Goal: Information Seeking & Learning: Learn about a topic

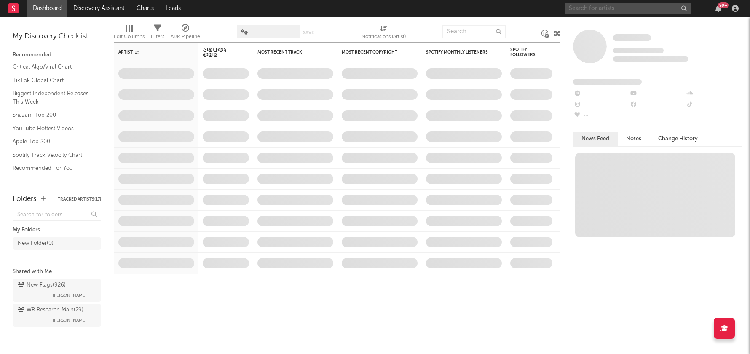
click at [601, 9] on input "text" at bounding box center [628, 8] width 126 height 11
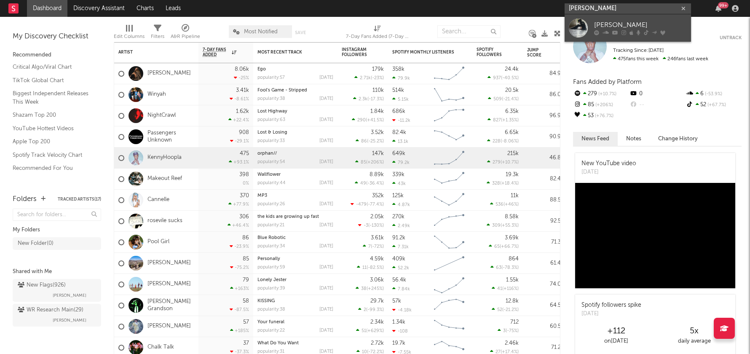
type input "[PERSON_NAME]"
click at [582, 29] on div at bounding box center [578, 28] width 19 height 19
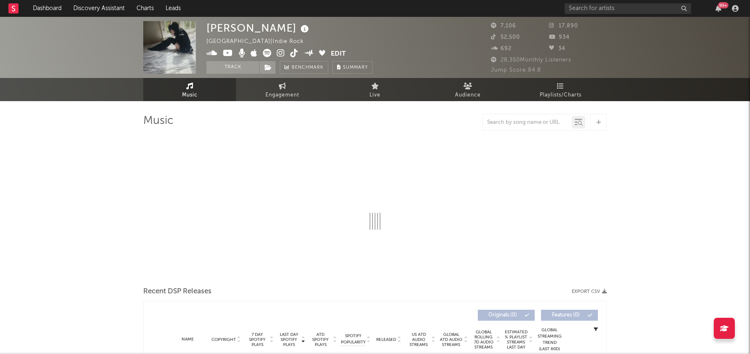
select select "1w"
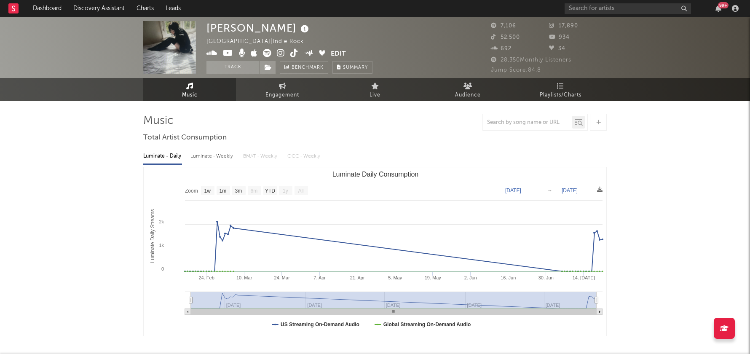
click at [282, 52] on icon at bounding box center [281, 53] width 8 height 8
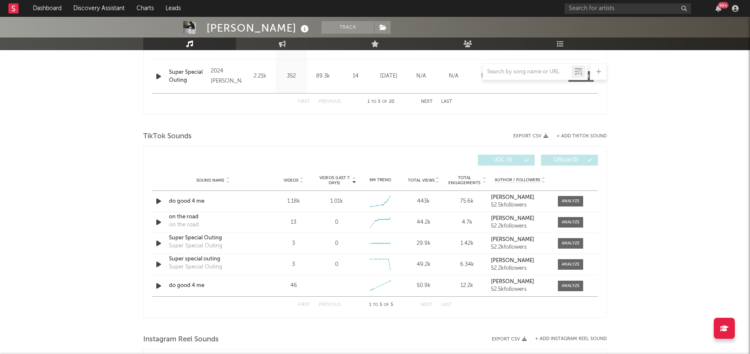
scroll to position [511, 0]
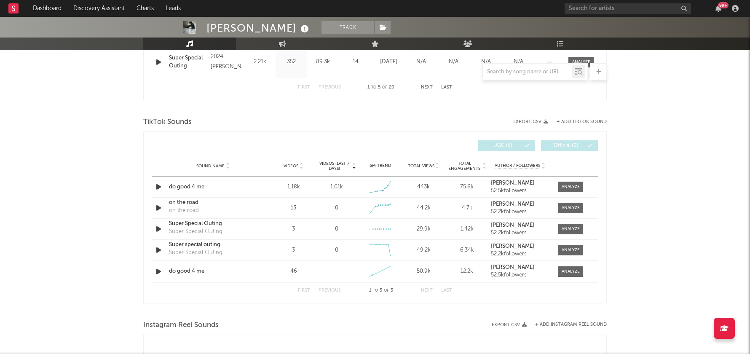
click at [354, 163] on icon at bounding box center [354, 164] width 4 height 3
click at [565, 184] on div at bounding box center [571, 187] width 18 height 6
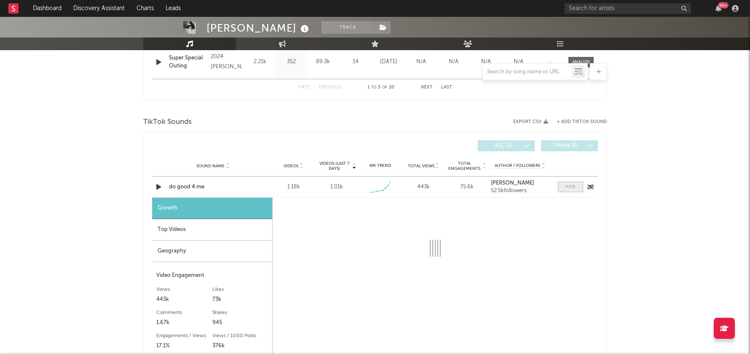
select select "1w"
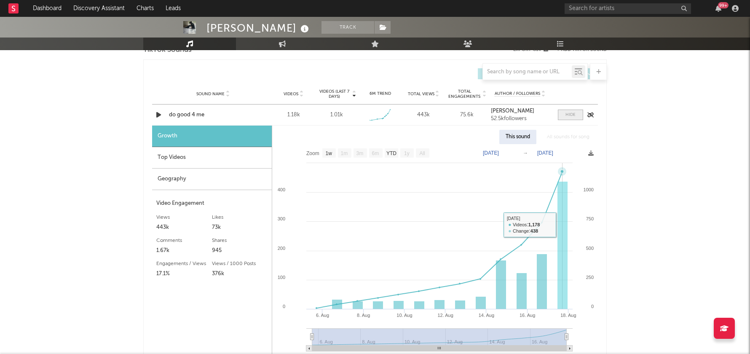
scroll to position [624, 0]
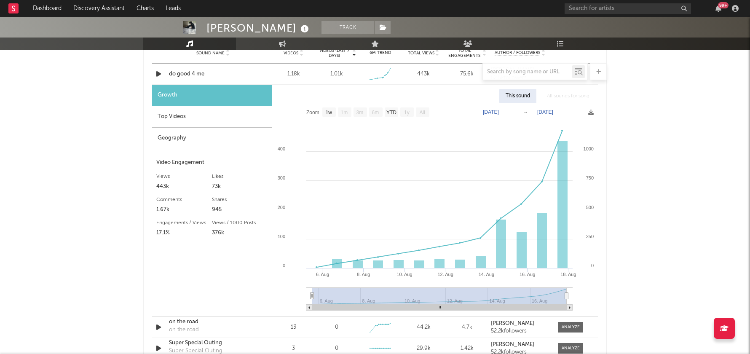
click at [153, 71] on div at bounding box center [374, 71] width 463 height 17
click at [158, 74] on div at bounding box center [374, 71] width 463 height 17
click at [156, 73] on div at bounding box center [374, 71] width 463 height 17
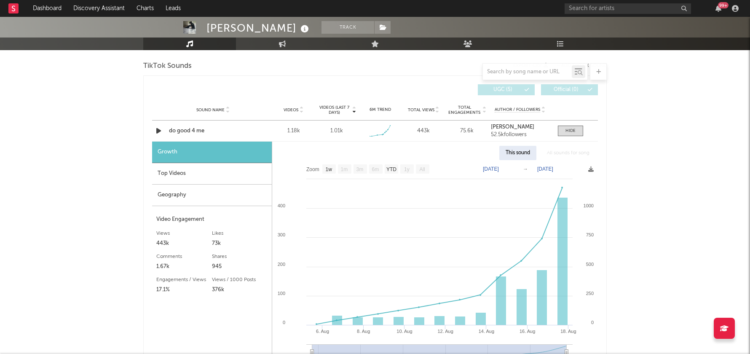
scroll to position [563, 0]
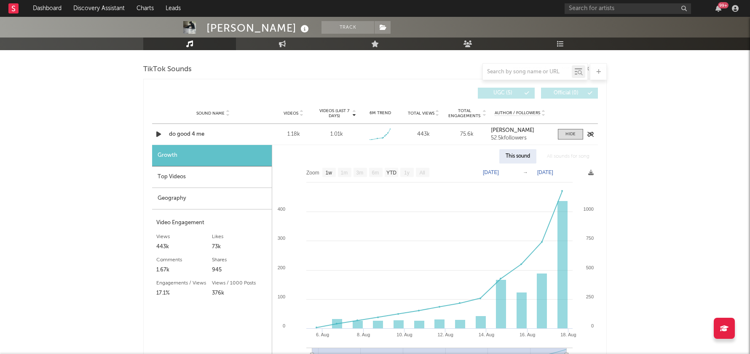
click at [158, 132] on icon "button" at bounding box center [158, 134] width 9 height 11
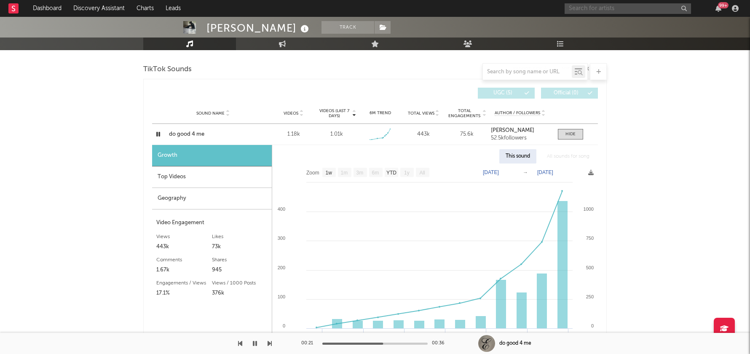
click at [594, 7] on input "text" at bounding box center [628, 8] width 126 height 11
type input "eilish constance"
click at [597, 27] on div "[PERSON_NAME]" at bounding box center [640, 25] width 93 height 10
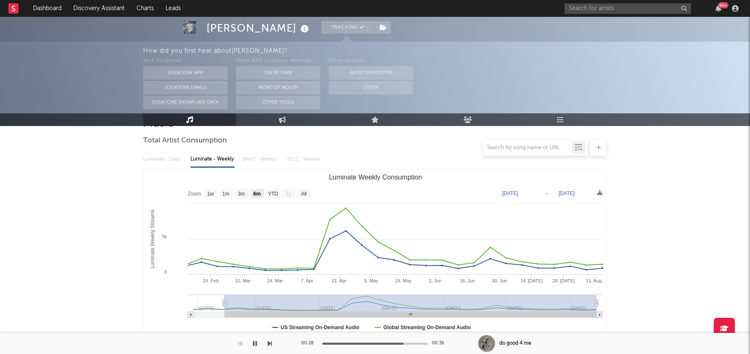
scroll to position [75, 0]
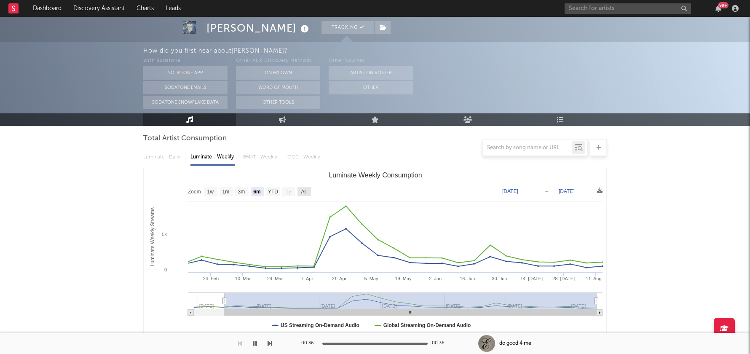
click at [308, 191] on rect "Luminate Weekly Consumption" at bounding box center [303, 191] width 13 height 9
select select "All"
type input "2025-01-30"
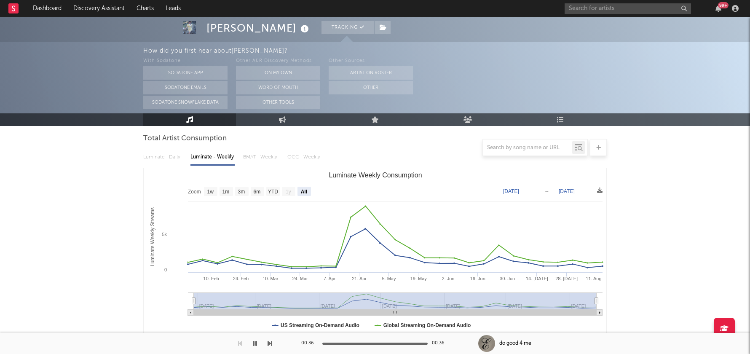
scroll to position [0, 0]
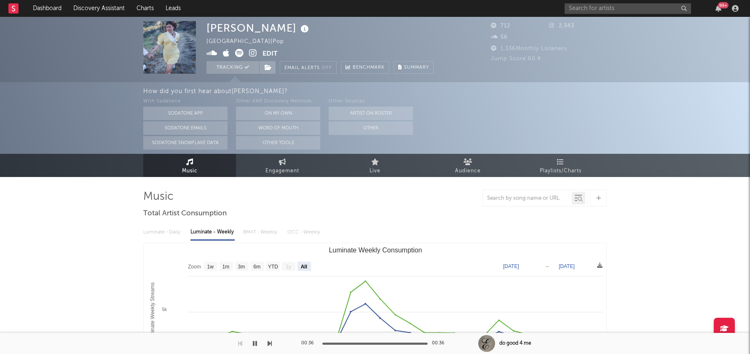
click at [253, 49] on icon at bounding box center [253, 53] width 8 height 8
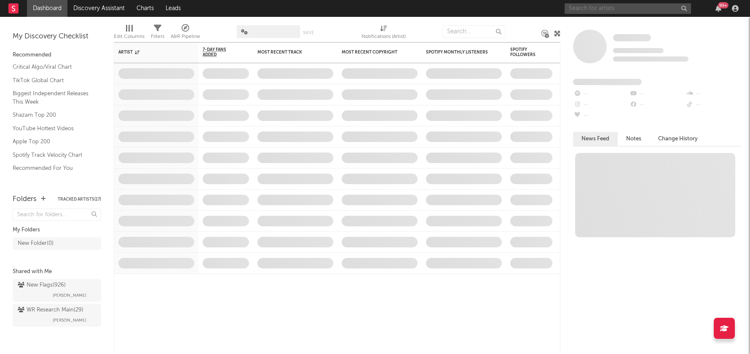
click at [605, 6] on input "text" at bounding box center [628, 8] width 126 height 11
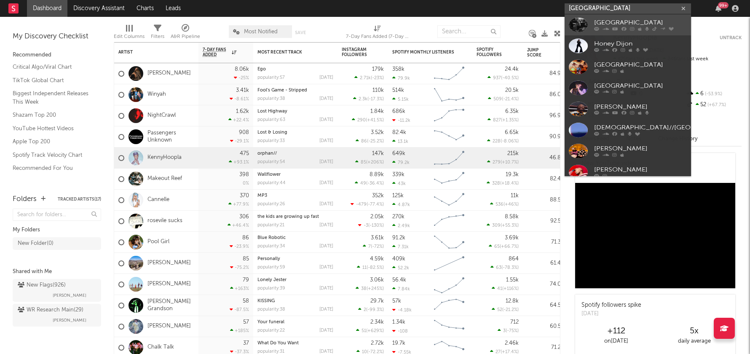
type input "[GEOGRAPHIC_DATA]"
click at [612, 28] on div "[GEOGRAPHIC_DATA]" at bounding box center [640, 25] width 93 height 10
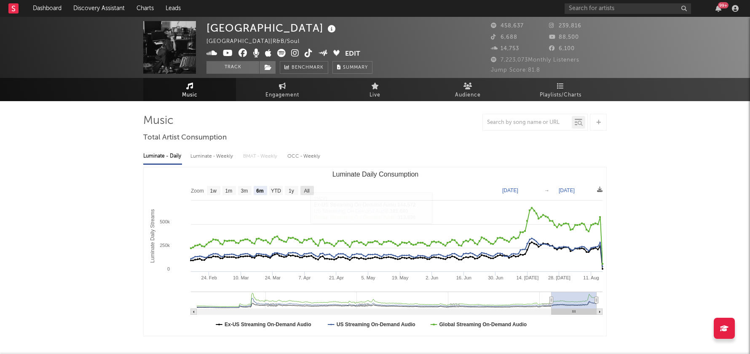
click at [309, 193] on text "All" at bounding box center [306, 191] width 5 height 6
select select "All"
type input "[DATE]"
